Goal: Navigation & Orientation: Go to known website

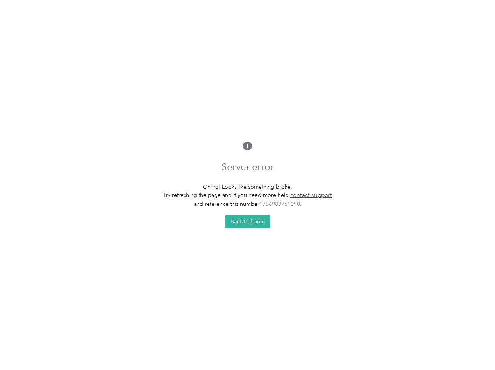
click at [247, 185] on p "Oh no! Looks like something broke." at bounding box center [247, 187] width 169 height 8
click at [250, 224] on button "Back to home" at bounding box center [247, 222] width 45 height 14
